Goal: Find specific page/section: Find specific page/section

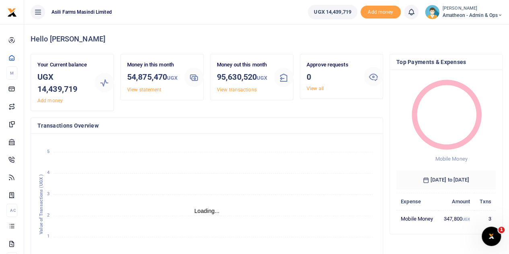
scroll to position [6, 6]
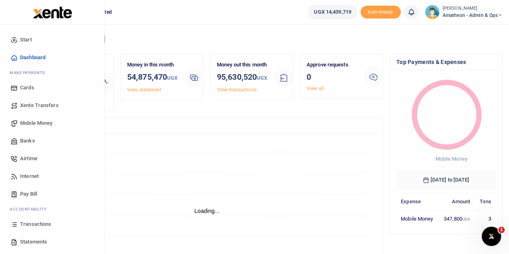
click at [27, 223] on span "Transactions" at bounding box center [35, 224] width 31 height 8
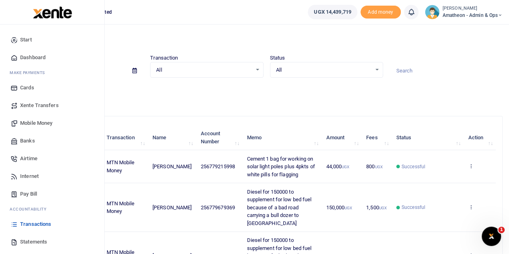
click at [19, 240] on link "Statements" at bounding box center [51, 242] width 91 height 18
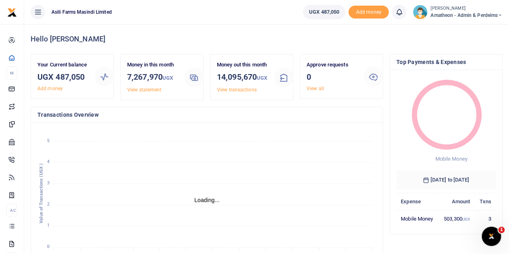
scroll to position [6, 6]
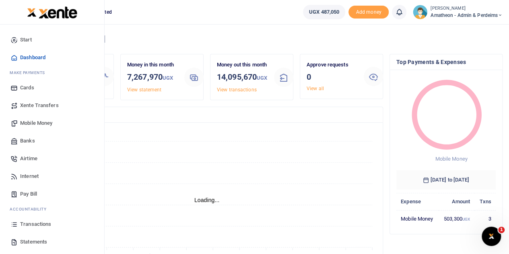
scroll to position [6, 6]
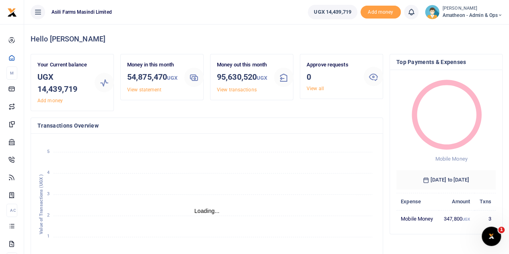
scroll to position [6, 6]
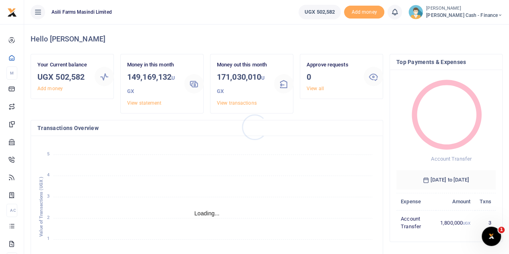
scroll to position [6, 6]
